Goal: Task Accomplishment & Management: Use online tool/utility

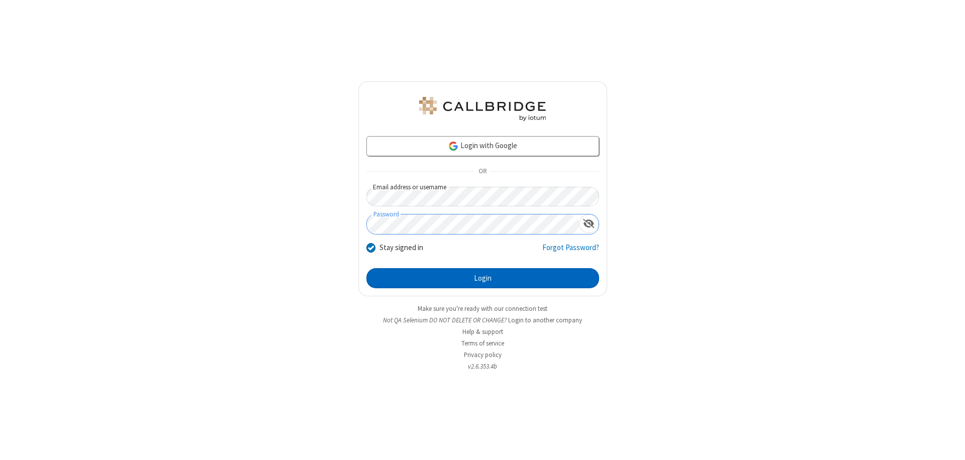
click at [482, 278] on button "Login" at bounding box center [482, 278] width 233 height 20
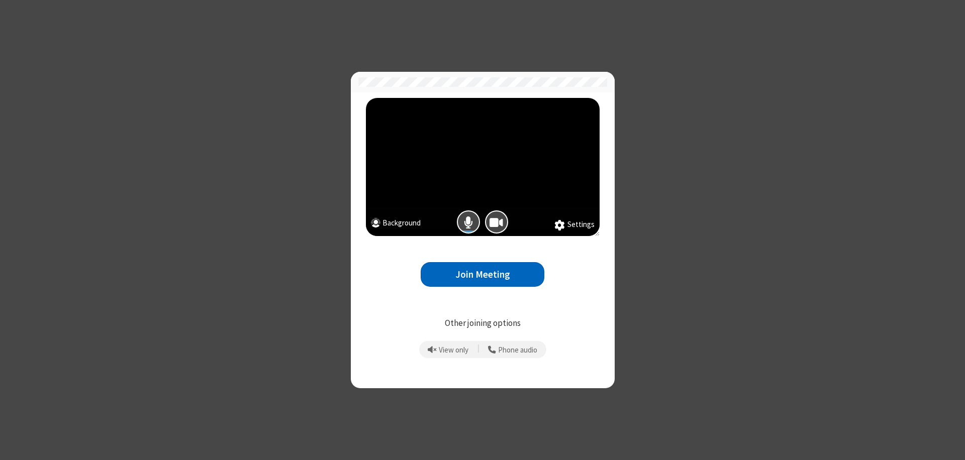
click at [482, 274] on button "Join Meeting" at bounding box center [483, 274] width 124 height 25
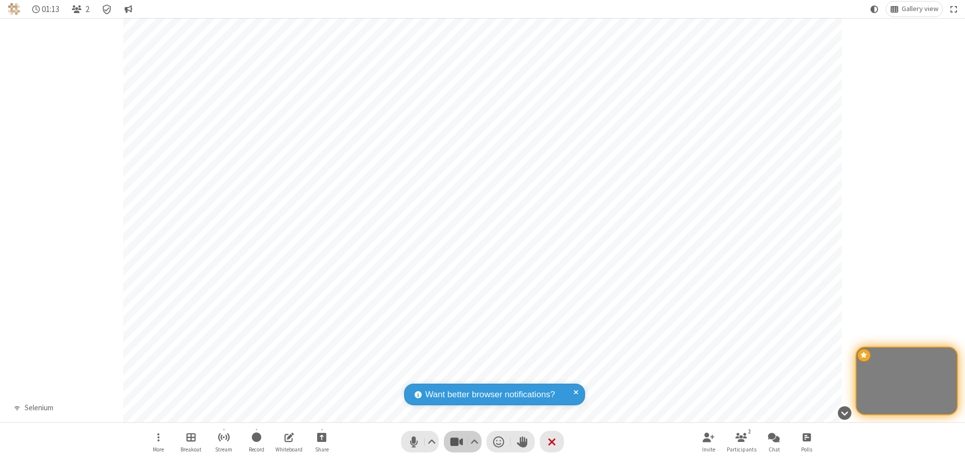
click at [462, 442] on span "Stop video (⌘+Shift+V)" at bounding box center [456, 442] width 15 height 15
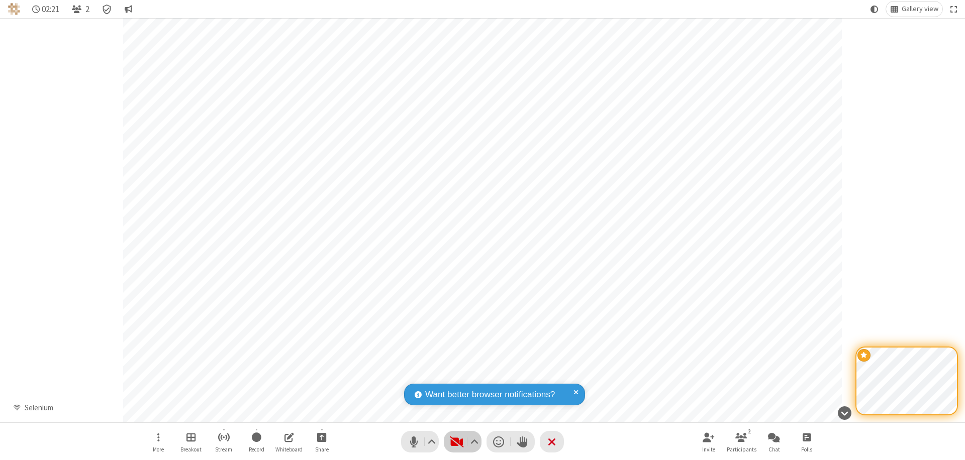
click at [462, 442] on span "Start video (⌘+Shift+V)" at bounding box center [456, 442] width 15 height 15
